Goal: Task Accomplishment & Management: Use online tool/utility

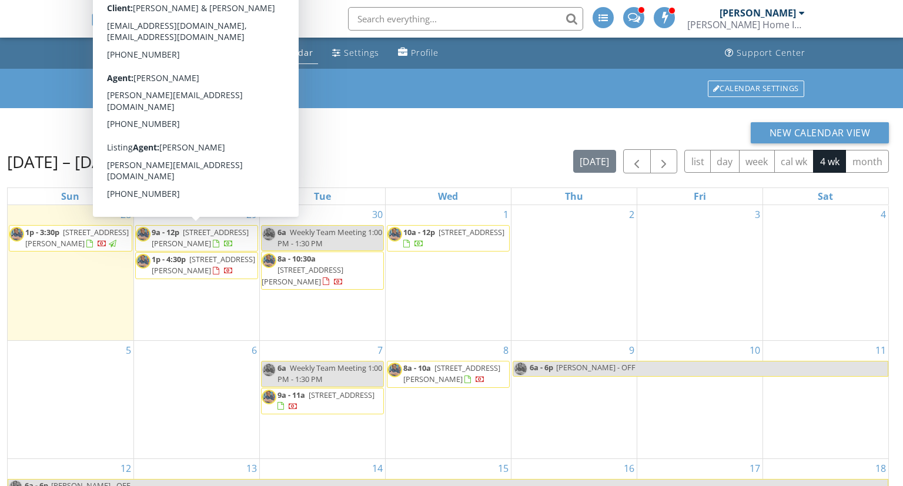
click at [174, 241] on span "[STREET_ADDRESS][PERSON_NAME]" at bounding box center [200, 238] width 97 height 22
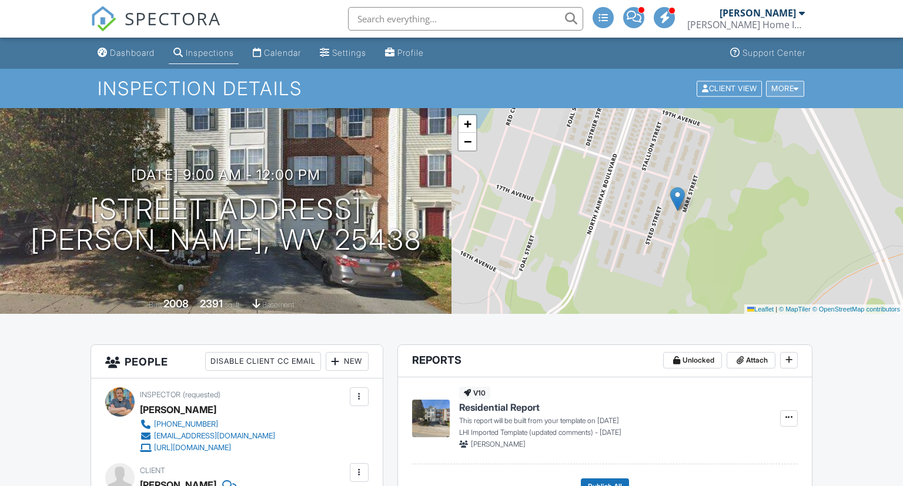
click at [783, 88] on div "More" at bounding box center [785, 89] width 38 height 16
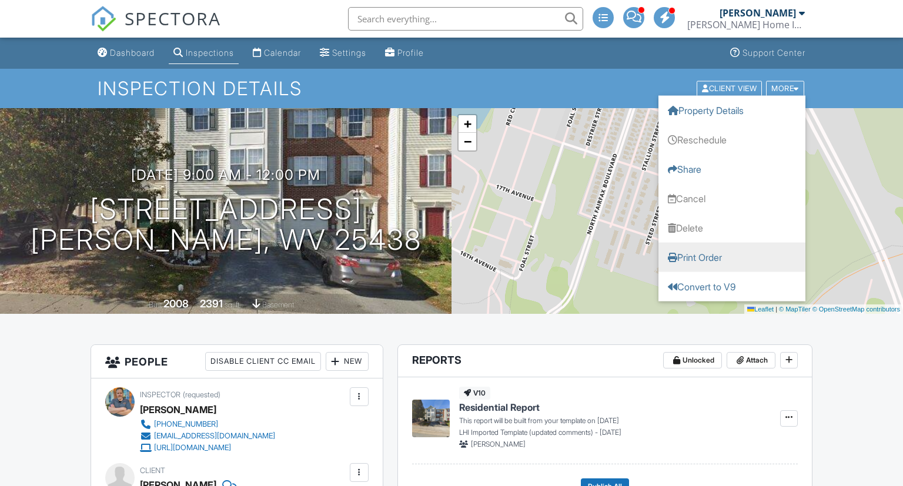
click at [701, 256] on link "Print Order" at bounding box center [732, 256] width 147 height 29
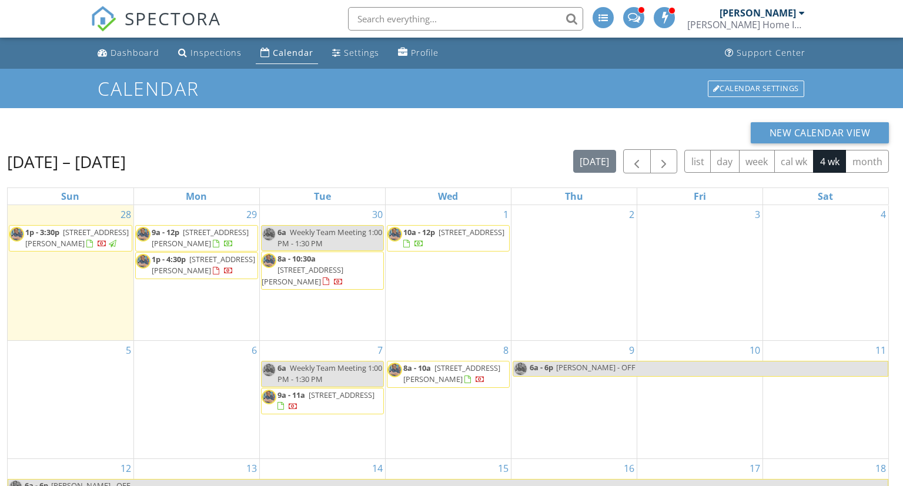
click at [201, 264] on span "[STREET_ADDRESS][PERSON_NAME]" at bounding box center [204, 265] width 104 height 22
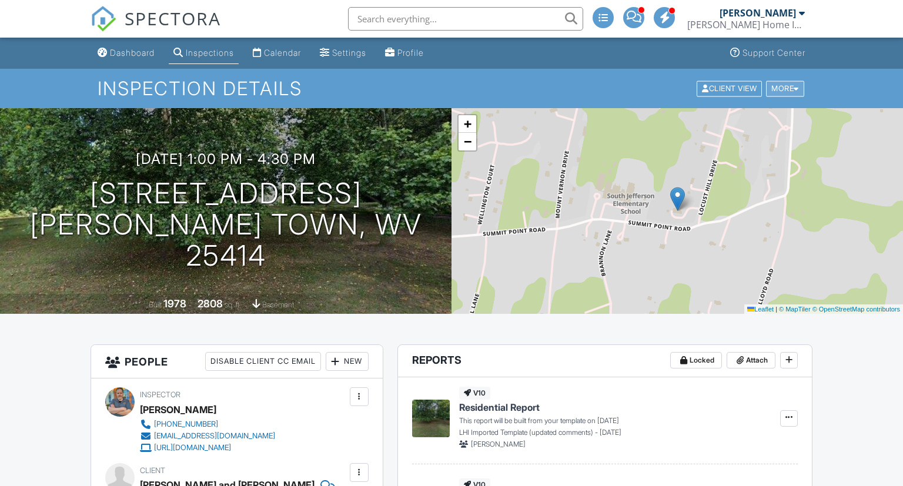
click at [786, 88] on div "More" at bounding box center [785, 89] width 38 height 16
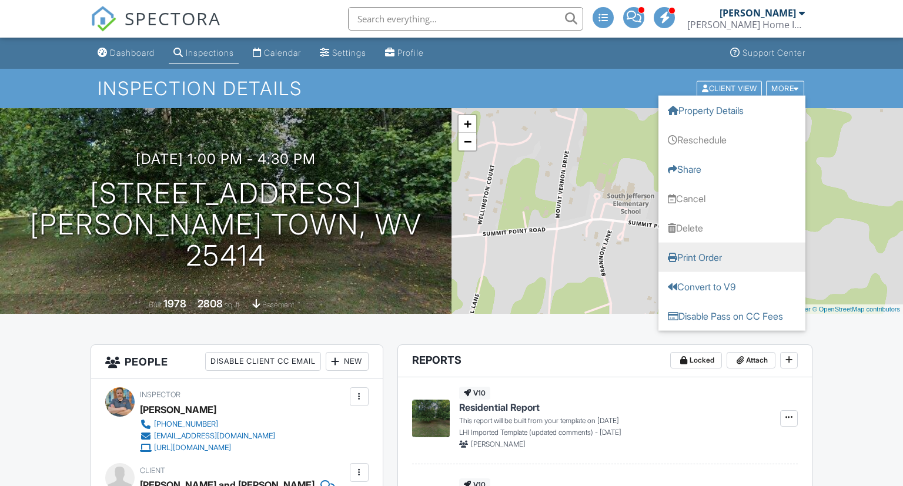
click at [697, 262] on link "Print Order" at bounding box center [732, 256] width 147 height 29
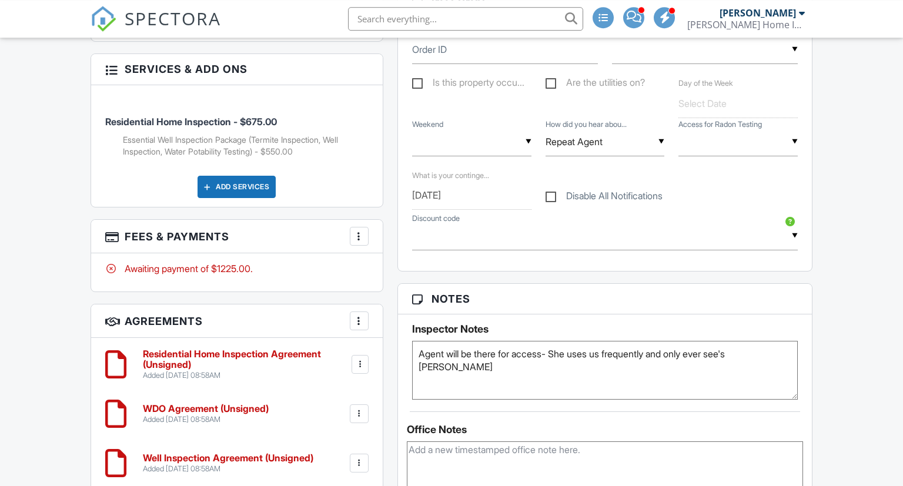
scroll to position [807, 0]
drag, startPoint x: 124, startPoint y: 135, endPoint x: 315, endPoint y: 149, distance: 192.3
click at [315, 149] on li "Essential Well Inspection Package (Termite Inspection, Well Inspection, Water P…" at bounding box center [246, 145] width 246 height 23
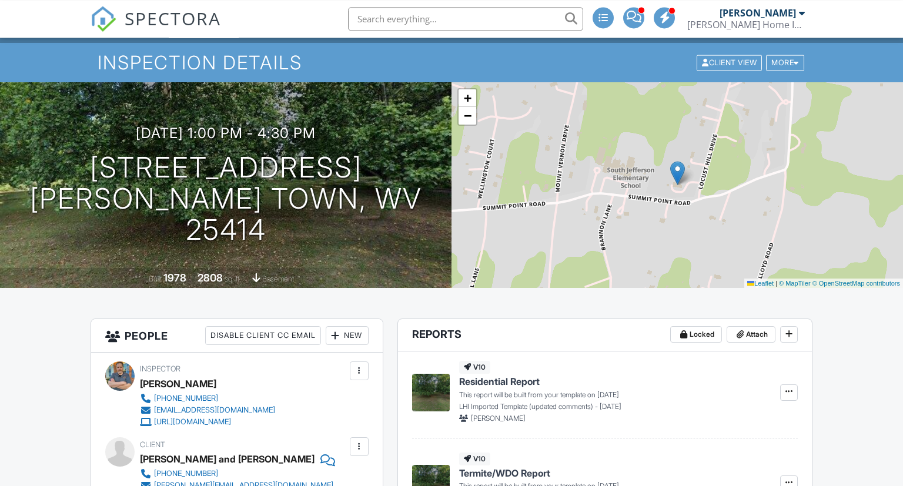
scroll to position [0, 0]
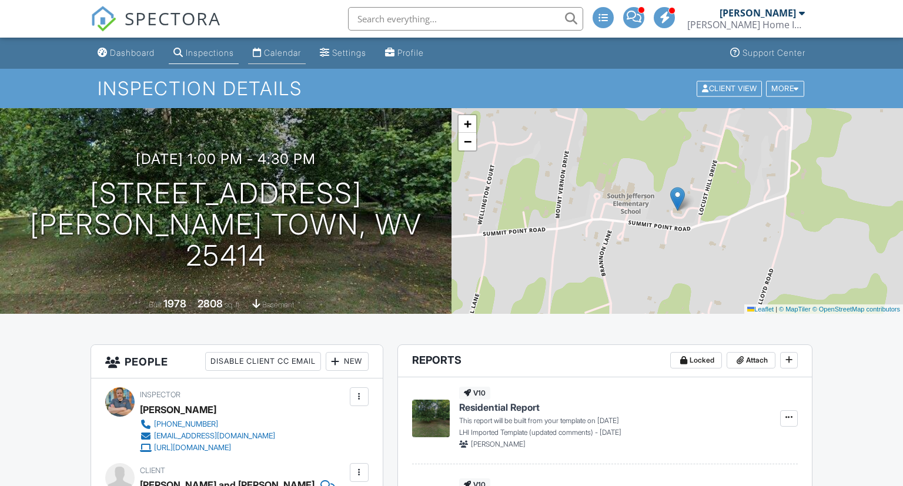
click at [286, 53] on div "Calendar" at bounding box center [282, 53] width 37 height 10
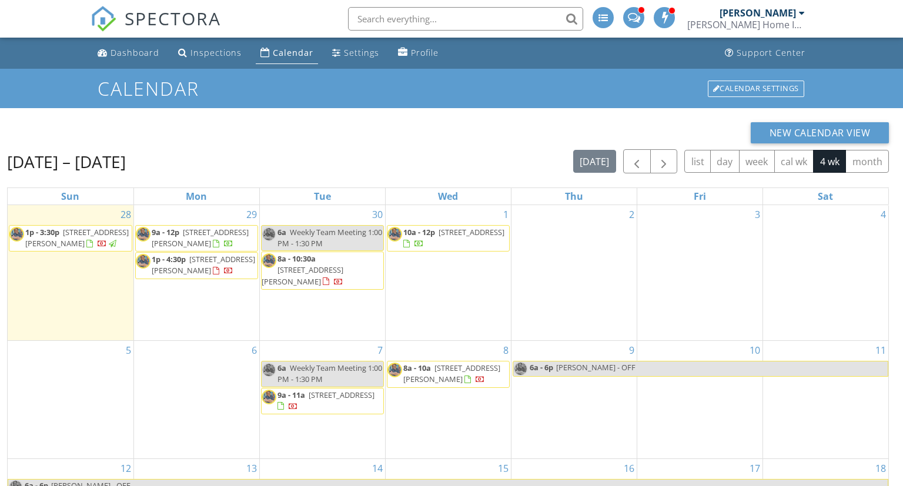
click at [308, 269] on span "[STREET_ADDRESS][PERSON_NAME]" at bounding box center [303, 276] width 82 height 22
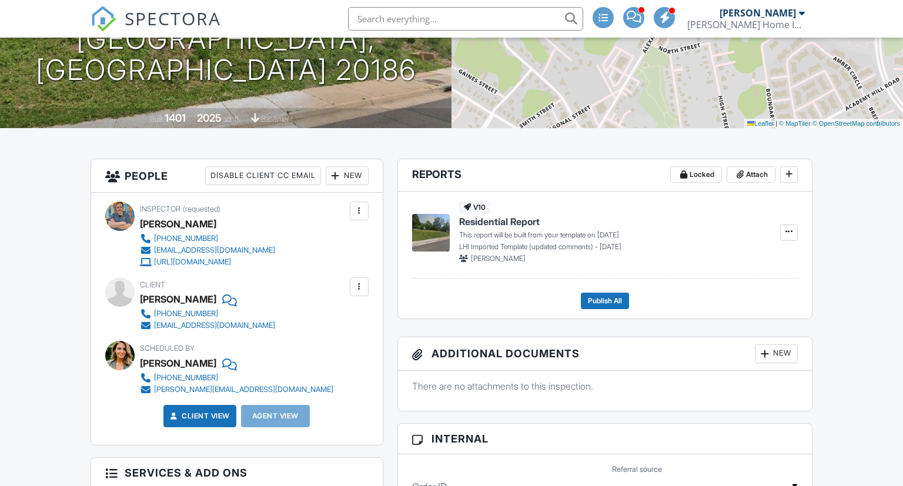
scroll to position [21, 0]
